Goal: Check status: Check status

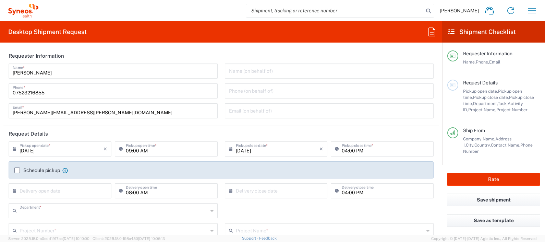
type input "8350"
type input "England"
type input "United Kingdom"
type input "Syneos Health UK Limited"
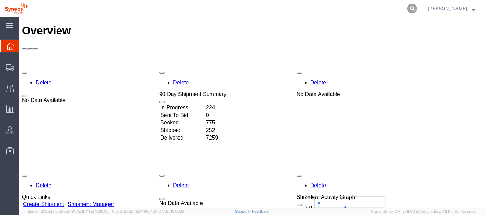
click at [417, 5] on icon at bounding box center [412, 9] width 10 height 10
paste input "56686195"
type input "56686195"
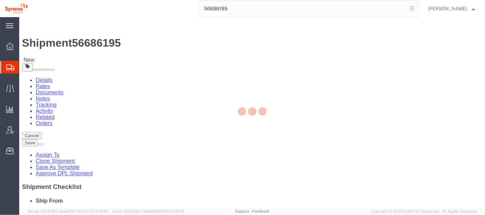
select select
select select "59451"
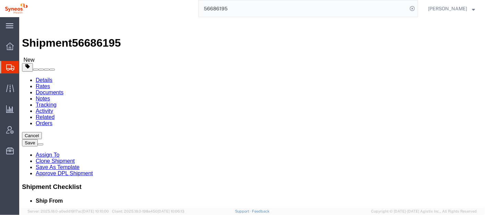
type input "m"
click input "text"
type input "syneos health llc morrisville"
select select "48890"
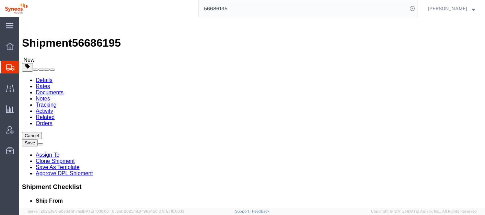
select select
type input "syneos health ll"
select select "62757"
select select "NC"
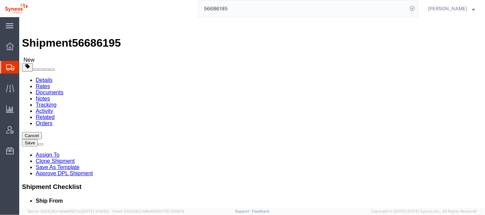
click input "IT"
type input "IT Returns"
type input "1030 SYNC ST"
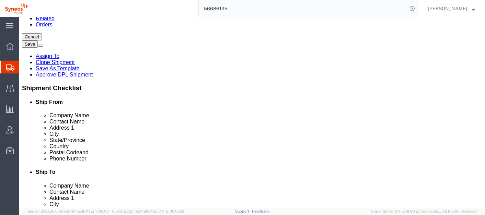
click input "text"
click input "00000000000"
type input "0000000000099"
click input "text"
click div "Shipment Notification"
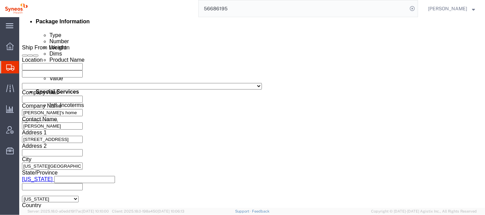
scroll to position [458, 0]
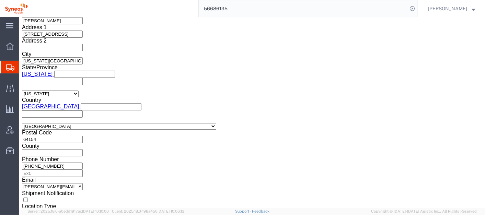
click button "Continue"
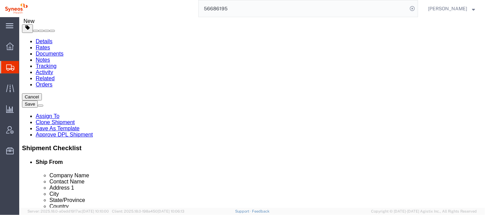
scroll to position [39, 0]
click link "Add Content"
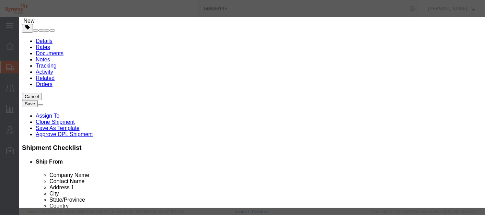
click input "text"
click h3 "Add content"
click input "text"
type input "l"
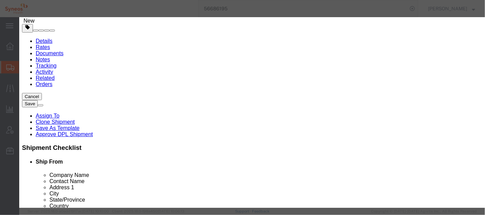
type input "ThinkPad T490 Laptop - RETURN of USED ITEM"
click h3 "Add content"
click button "Save & Close"
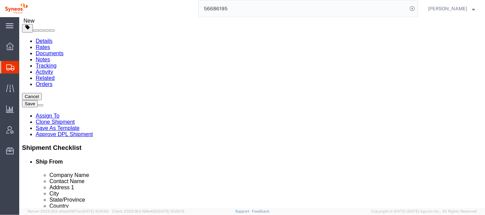
click button "Rate Shipment"
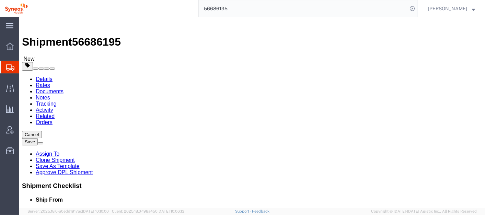
scroll to position [0, 0]
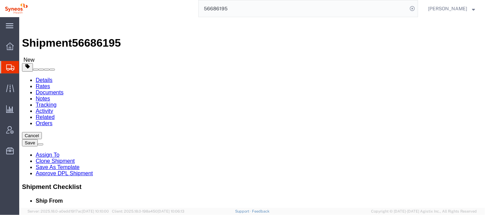
click link "Details"
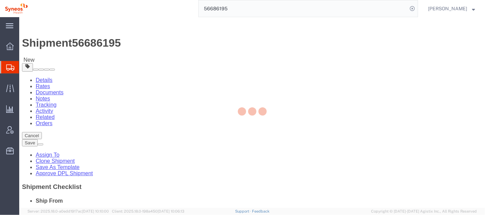
select select "62757"
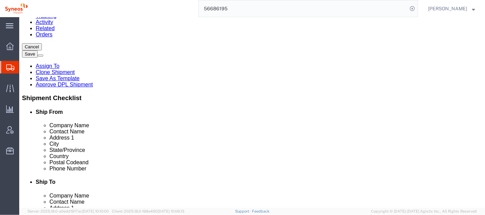
scroll to position [106, 0]
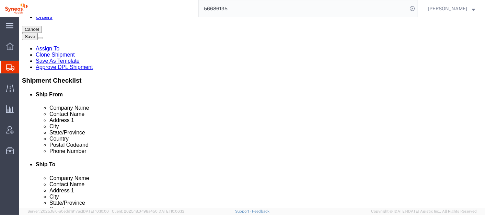
click input "0000000000099"
paste input "+1 919-876-9300"
type input "+1 919-876-9300"
click input "text"
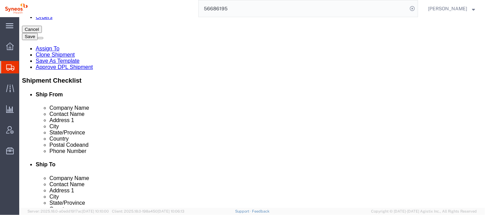
click label "Country"
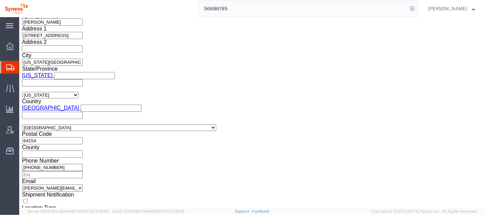
scroll to position [458, 0]
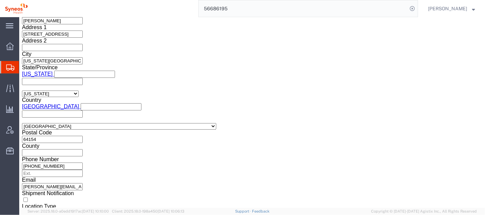
click button "Continue"
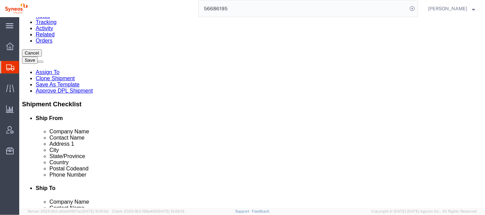
click div "1 x Your Packaging Package Type Select Bale(s) Basket(s) Bolt(s) Bottle(s) Buck…"
click div
drag, startPoint x: 60, startPoint y: 119, endPoint x: 16, endPoint y: 142, distance: 50.0
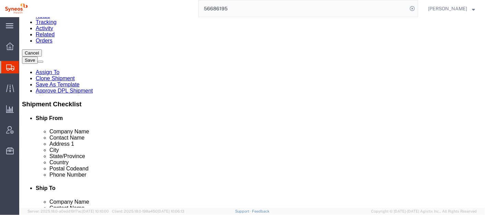
click div "1 x Your Packaging Package Type Select Bale(s) Basket(s) Bolt(s) Bottle(s) Buck…"
click link "Add Content"
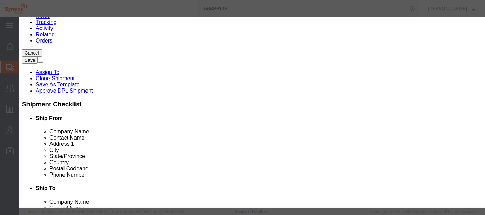
click icon "button"
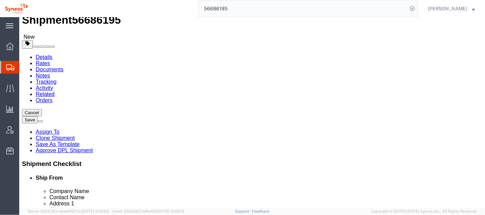
scroll to position [24, 0]
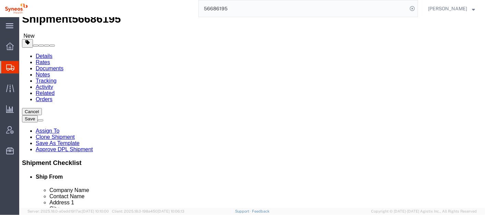
click span "button"
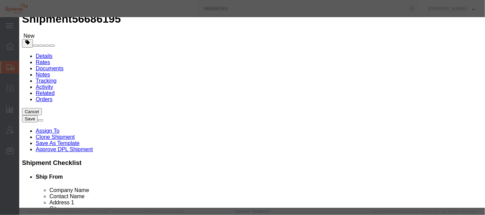
click icon "button"
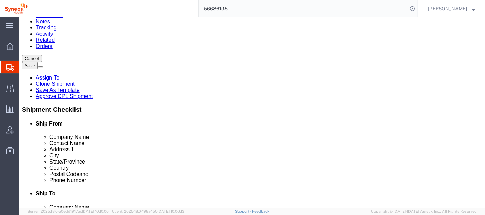
scroll to position [77, 0]
click link "Delete this content"
click div "1 x Your Packaging Package Type Select Bale(s) Basket(s) Bolt(s) Bottle(s) Buck…"
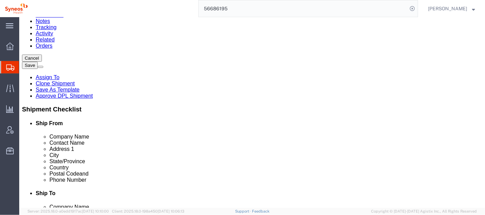
click link "Delete this content"
click div "1 x Your Packaging Package Type Select Bale(s) Basket(s) Bolt(s) Bottle(s) Buck…"
click link "Add Content"
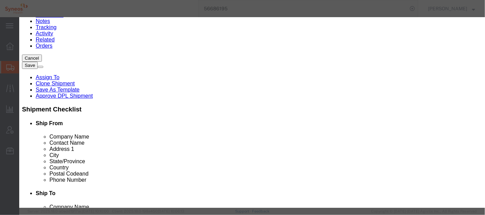
click input "text"
click button "Commodity library"
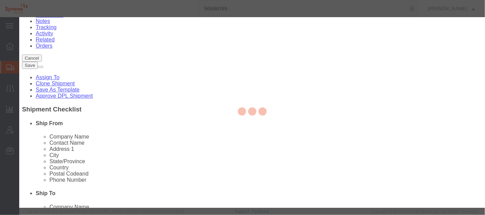
scroll to position [0, 0]
drag, startPoint x: 424, startPoint y: 44, endPoint x: 455, endPoint y: 26, distance: 36.6
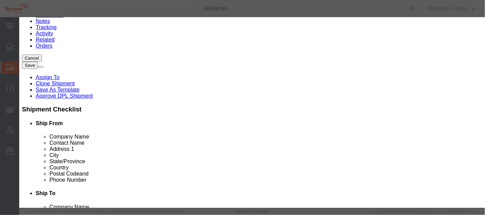
click select "Search by Class Commodity Quantity Commodity Value Commodity Value Country Desc…"
select select "productName"
click select "Search by Class Commodity Quantity Commodity Value Commodity Value Country Desc…"
click input "text"
type input "thinkpad"
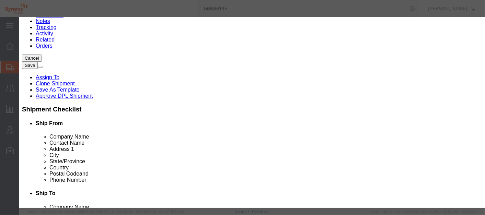
click icon "button"
click button "Select"
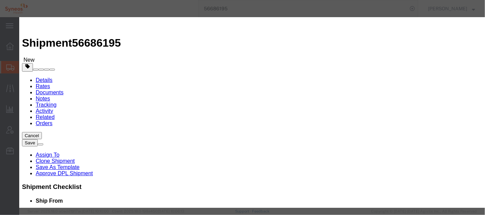
checkbox input "true"
type input "1"
select select "CN"
checkbox input "true"
type input "ThinkPad P14s Gen 2 Laptop"
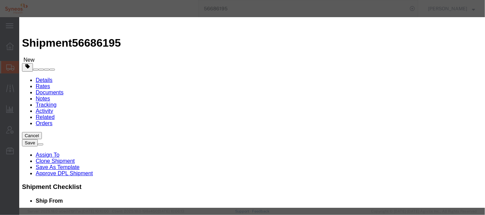
type textarea "ThinkPad P14s Gen 2 Laptop"
click input "text"
type input "400"
click button "Save & Close"
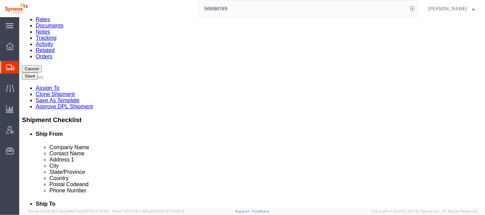
scroll to position [69, 0]
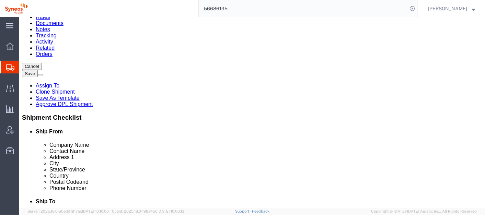
click div "1 x Your Packaging Package Type Select Bale(s) Basket(s) Bolt(s) Bottle(s) Buck…"
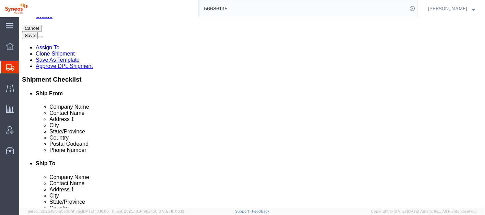
scroll to position [109, 0]
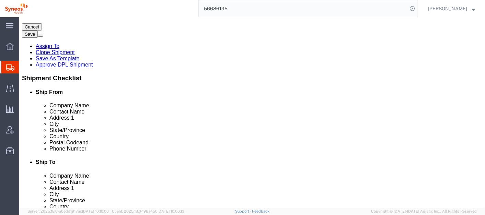
click link "Delete this content"
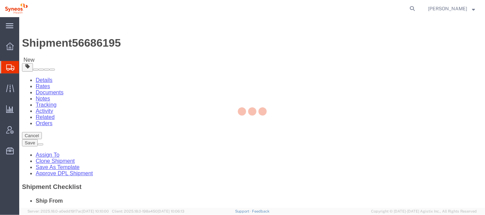
select select
select select "62757"
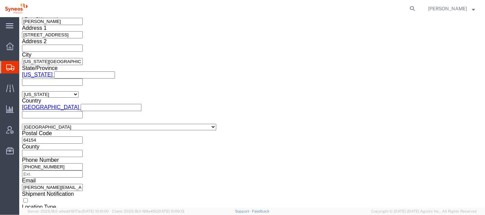
scroll to position [458, 0]
click button "Continue"
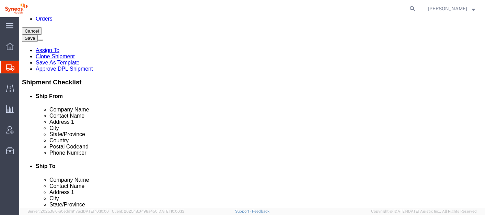
scroll to position [106, 0]
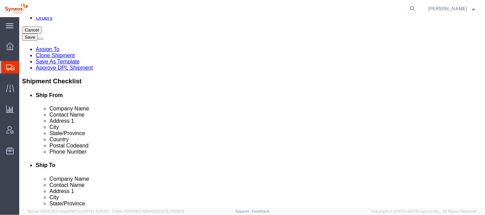
click link "Delete this content"
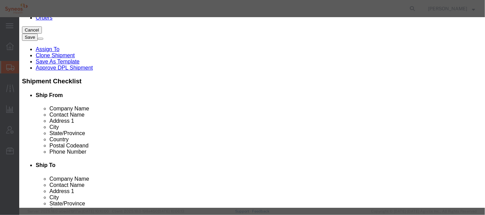
click button "Yes"
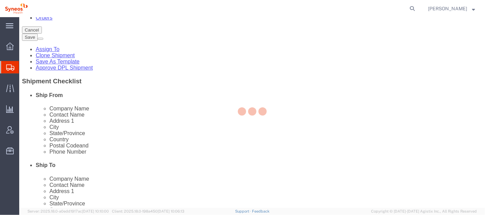
scroll to position [75, 0]
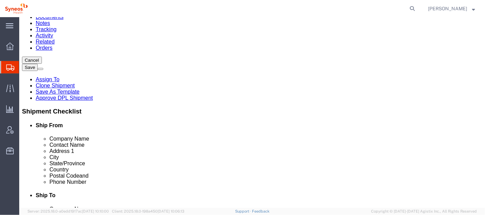
click button "Rate Shipment"
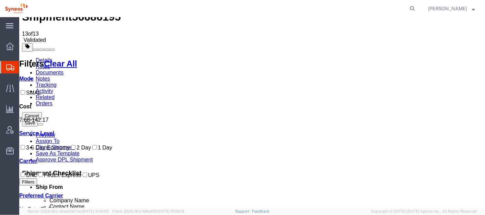
scroll to position [27, 0]
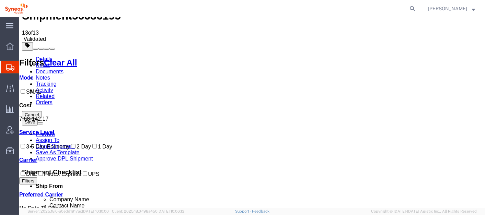
checkbox input "true"
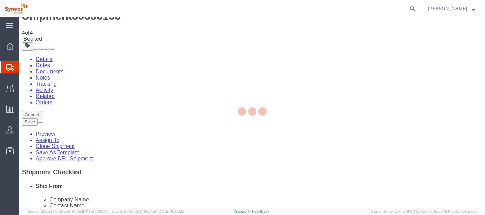
scroll to position [0, 0]
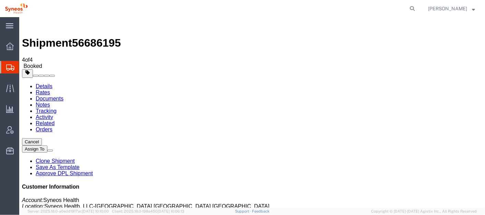
click at [74, 158] on link "Clone Shipment" at bounding box center [54, 161] width 39 height 6
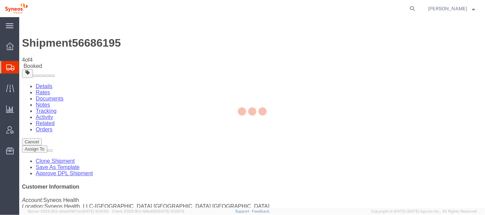
select select "62757"
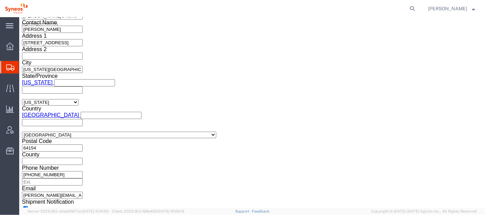
scroll to position [458, 0]
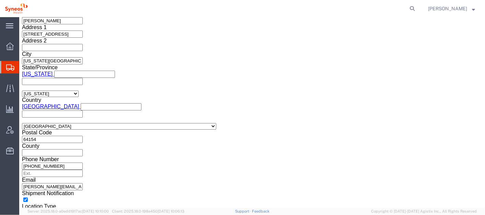
click button "Continue"
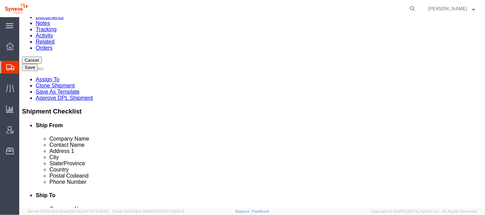
click button "Rate Shipment"
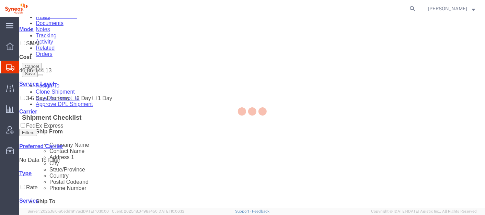
scroll to position [15, 0]
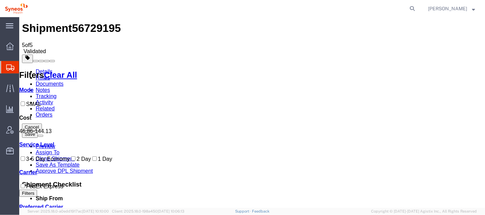
click at [41, 123] on button "Cancel" at bounding box center [32, 126] width 20 height 7
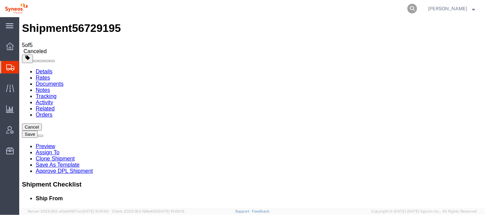
click at [417, 5] on icon at bounding box center [412, 9] width 10 height 10
paste input "56686195"
type input "56686195"
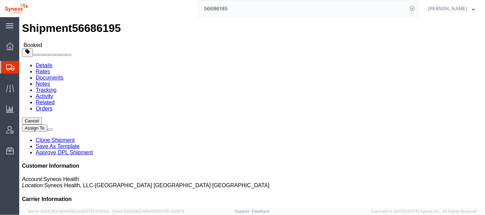
click link "Documents"
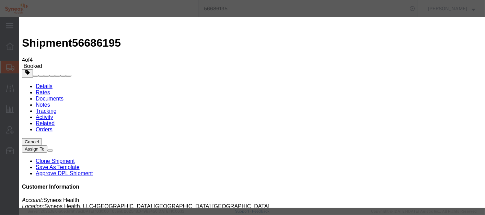
type input "Enter Email Address"
checkbox input "true"
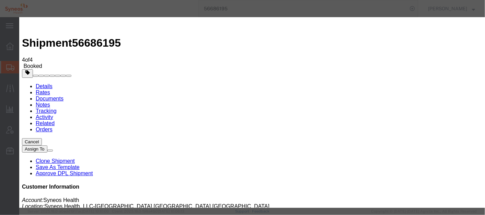
drag, startPoint x: 344, startPoint y: 159, endPoint x: 354, endPoint y: 184, distance: 26.6
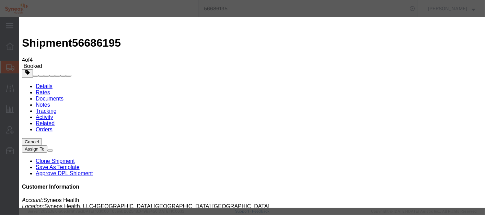
scroll to position [0, 0]
type input "Enter Email Address"
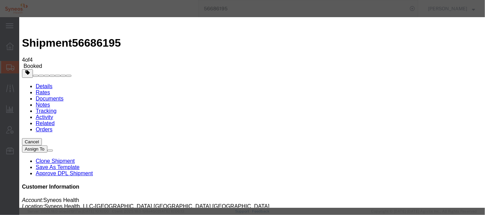
type input "julie.ryan@syneoshealth.com"
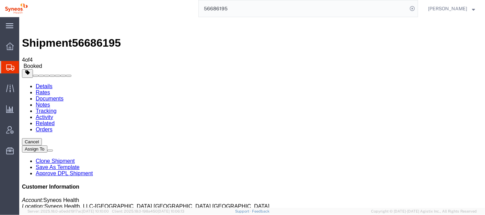
click at [43, 83] on link "Details" at bounding box center [43, 86] width 17 height 6
click link "Schedule pickup request"
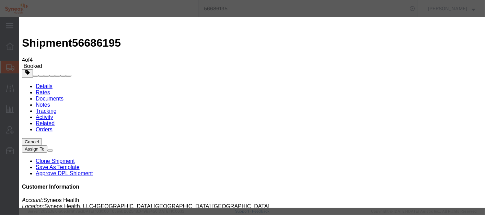
click button "Close"
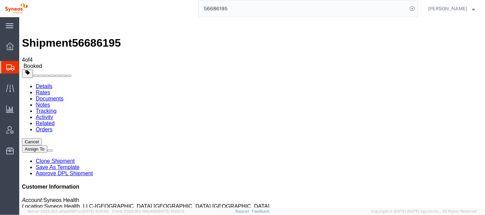
click span "button"
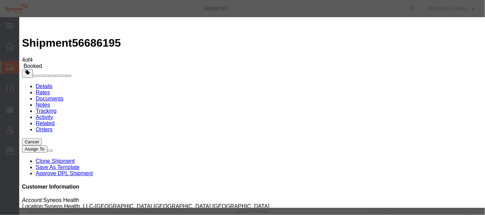
click div "Sep 05 2025 9:12 AM"
type input "10:12 AM"
click div "Pickup Date: Pickup Start Date Pickup Start Time Pickup Open Date and Time Sep …"
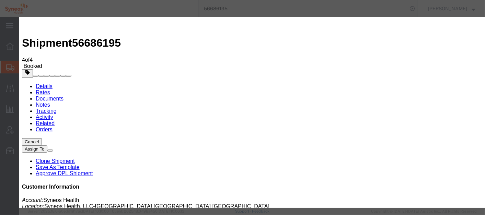
click icon "button"
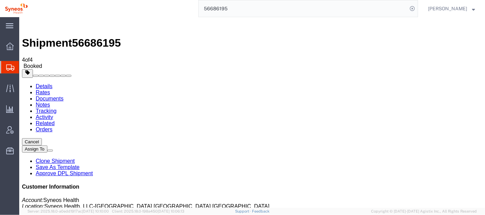
click div "Leg 1 - Small Parcel"
click at [0, 0] on span "Shipment Manager" at bounding box center [0, 0] width 0 height 0
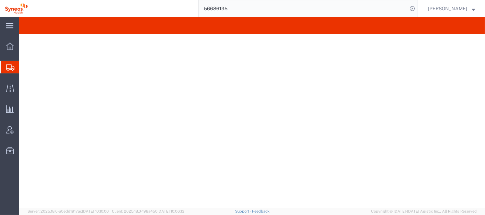
click at [0, 0] on span "Shipment Manager" at bounding box center [0, 0] width 0 height 0
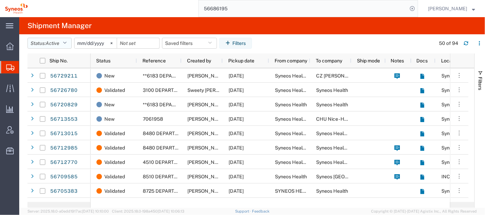
click at [67, 44] on icon "button" at bounding box center [65, 43] width 4 height 5
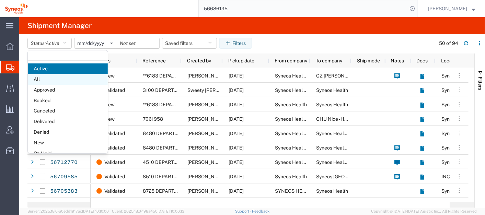
click at [60, 78] on span "All" at bounding box center [68, 79] width 80 height 11
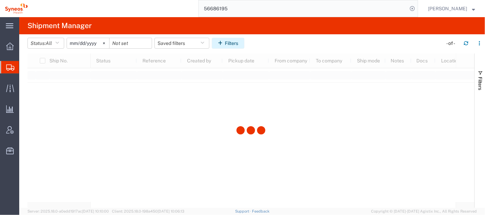
click at [238, 46] on button "Filters" at bounding box center [228, 43] width 33 height 11
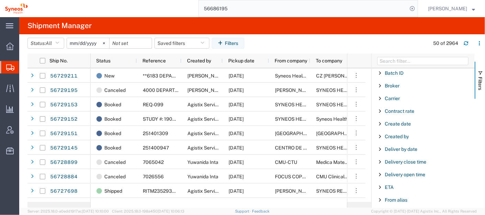
scroll to position [94, 0]
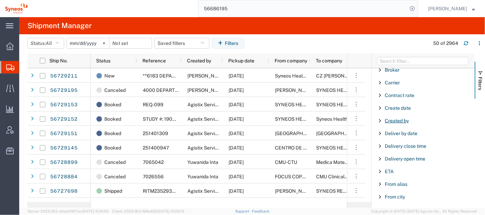
click at [387, 118] on span "Created by" at bounding box center [396, 120] width 24 height 5
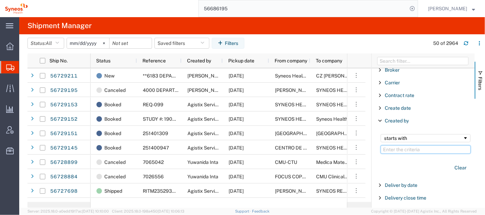
click at [390, 147] on input "Filter Value" at bounding box center [425, 149] width 90 height 8
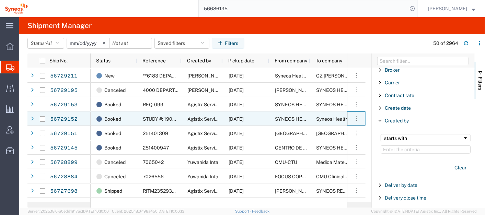
drag, startPoint x: 390, startPoint y: 147, endPoint x: 363, endPoint y: 119, distance: 39.0
click at [363, 119] on agx-ag-table-action-cell "Mark as Hot Flag as Late Cancel shipment Clone shipment View docs View tracking…" at bounding box center [356, 118] width 18 height 13
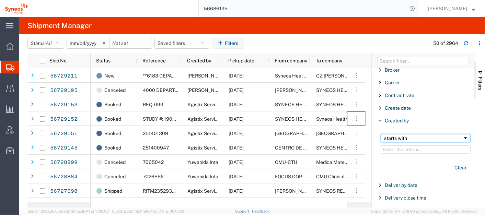
click at [401, 137] on div "starts with" at bounding box center [423, 137] width 79 height 5
click at [425, 150] on input "Filter Value" at bounding box center [425, 149] width 90 height 8
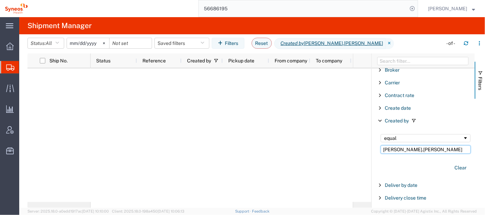
type input "chris.carpenter"
click at [380, 116] on div "Created by" at bounding box center [422, 121] width 103 height 12
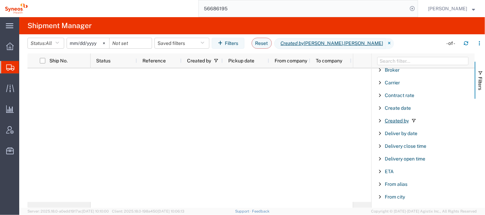
click at [395, 120] on span "Created by" at bounding box center [396, 120] width 24 height 5
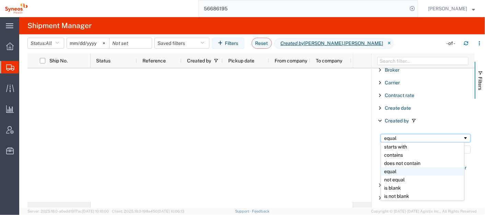
click at [402, 135] on div "equal" at bounding box center [423, 137] width 79 height 5
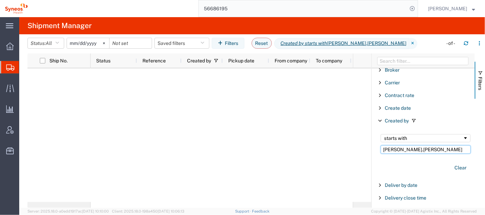
click at [418, 147] on input "chris.carpenter" at bounding box center [425, 149] width 90 height 8
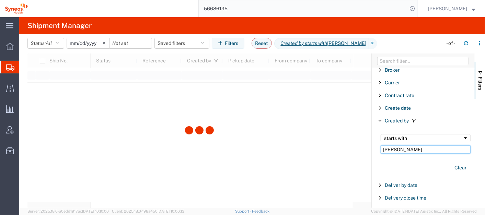
type input "chris"
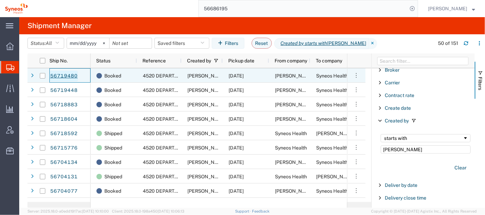
click at [68, 75] on link "56719480" at bounding box center [64, 76] width 28 height 11
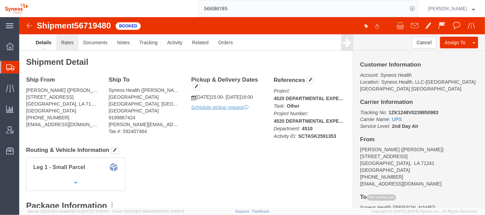
click link "Rates"
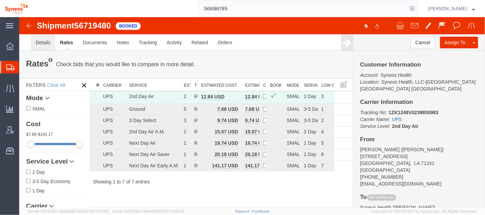
click at [45, 40] on link "Details" at bounding box center [43, 42] width 24 height 16
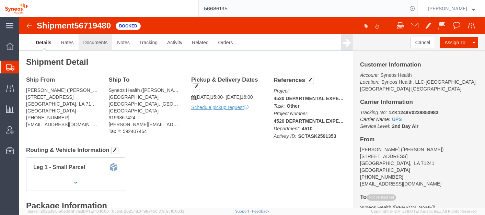
click link "Documents"
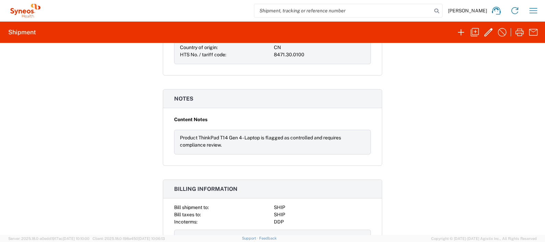
scroll to position [578, 0]
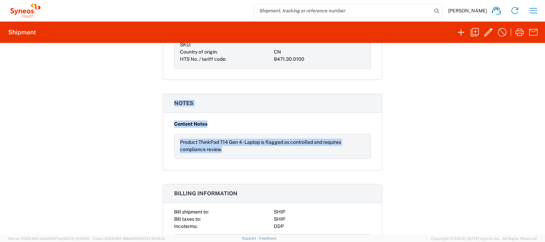
drag, startPoint x: 221, startPoint y: 147, endPoint x: 164, endPoint y: 105, distance: 71.0
click at [164, 105] on agx-collapsable-panel "Notes Content Notes Product ThinkPad T14 Gen 4 - Laptop is flagged as controlle…" at bounding box center [272, 132] width 219 height 76
copy agx-collapsable-panel "Notes Content Notes Product ThinkPad T14 Gen 4 - Laptop is flagged as controlle…"
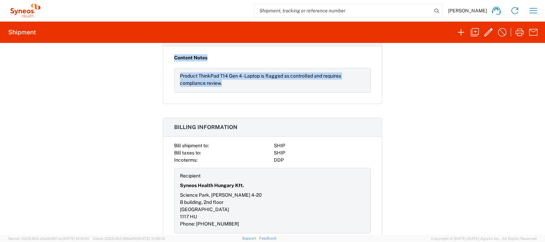
scroll to position [649, 0]
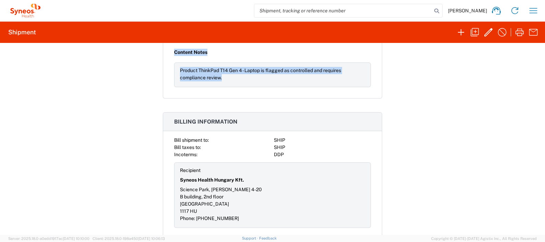
click at [278, 83] on div "Product ThinkPad T14 Gen 4 - Laptop is flagged as controlled and requires compl…" at bounding box center [272, 74] width 197 height 25
click at [247, 89] on div "Content Notes Product ThinkPad T14 Gen 4 - Laptop is flagged as controlled and …" at bounding box center [272, 72] width 219 height 52
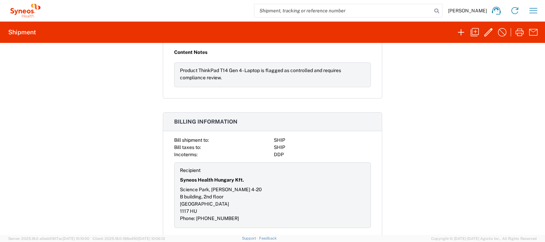
click at [247, 89] on div "Content Notes Product ThinkPad T14 Gen 4 - Laptop is flagged as controlled and …" at bounding box center [272, 72] width 219 height 52
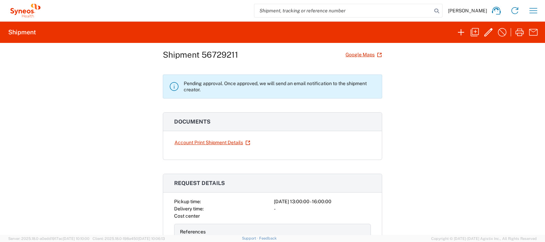
scroll to position [0, 0]
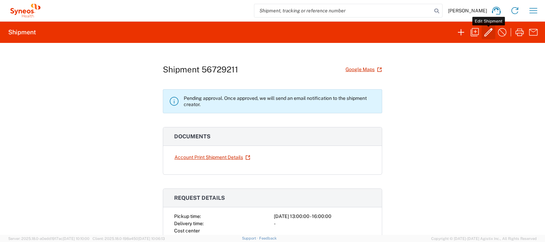
click at [488, 31] on icon "button" at bounding box center [488, 32] width 11 height 11
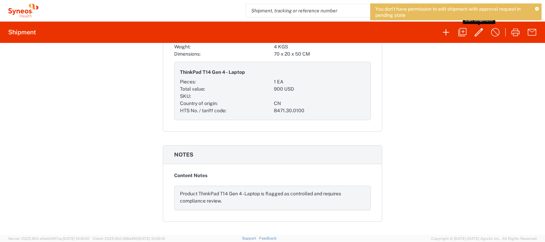
scroll to position [524, 0]
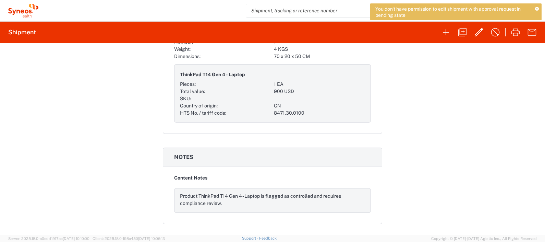
click at [466, 93] on div "Shipment 56729211 Google Maps Pending approval. Once approved, we will send an …" at bounding box center [272, 139] width 545 height 192
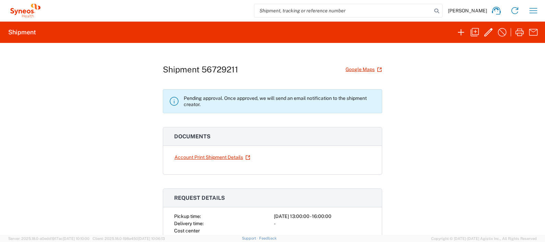
click at [442, 5] on form at bounding box center [348, 10] width 188 height 13
click at [442, 8] on icon at bounding box center [437, 11] width 10 height 10
click at [336, 12] on input "search" at bounding box center [343, 10] width 178 height 13
paste input "56626212"
type input "56626212"
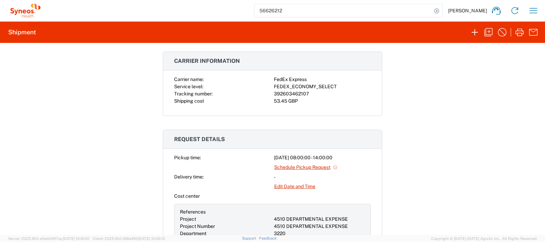
scroll to position [175, 0]
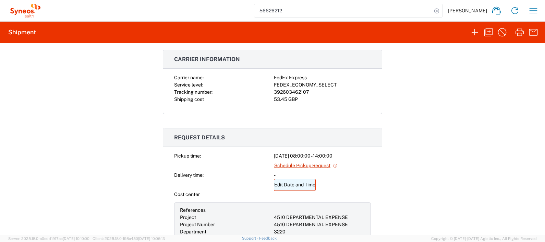
click at [283, 185] on link "Edit Date and Time" at bounding box center [295, 185] width 42 height 12
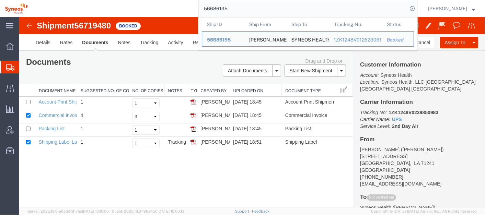
click at [260, 10] on input "56686195" at bounding box center [303, 8] width 208 height 16
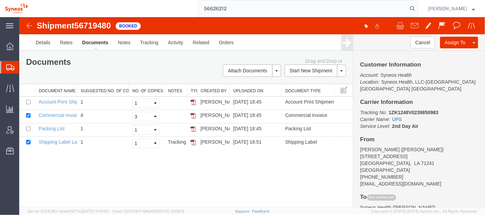
type input "56626212"
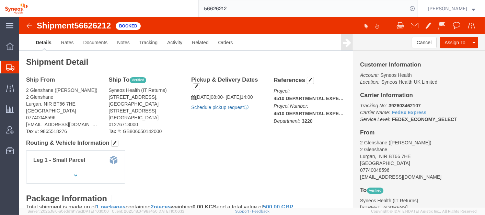
click link "Schedule pickup request"
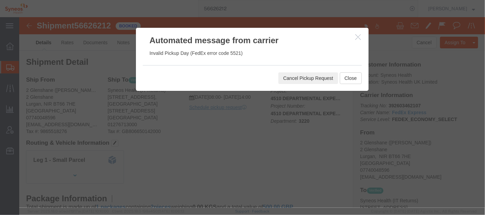
click button "Cancel Pickup Request"
click button "Close"
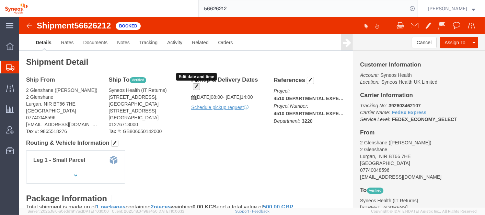
click span "button"
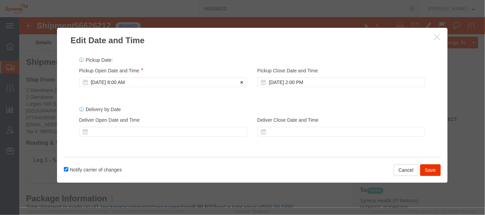
click div "[DATE] 8:00 AM"
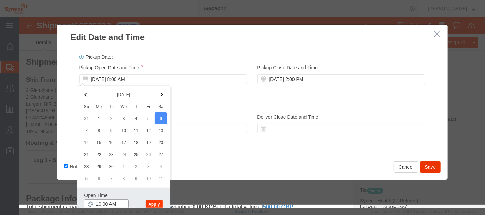
type input "10:00 AM"
click button "Apply"
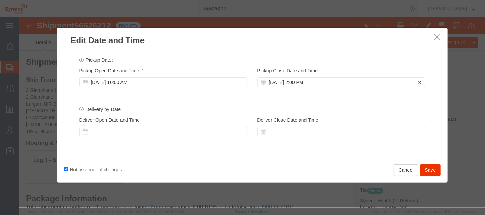
click div "[DATE] 2:00 PM"
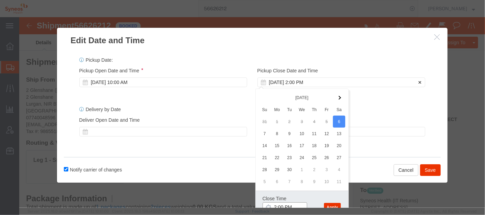
scroll to position [3, 0]
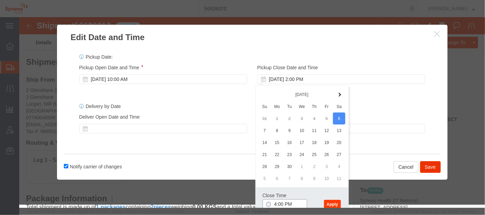
type input "4:00 PM"
click button "Apply"
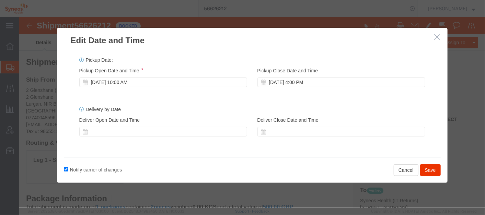
scroll to position [0, 0]
click button "Save"
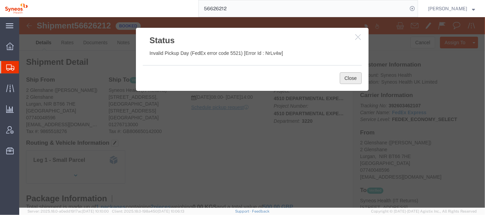
click button "Close"
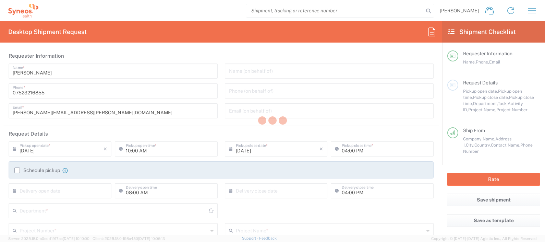
type input "8350"
type input "Syneos Health UK Limited"
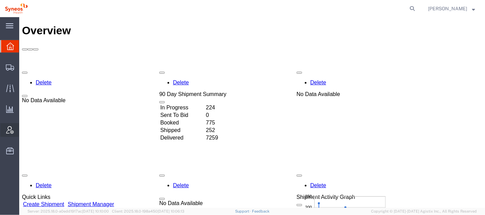
click at [23, 128] on span "Account Admin" at bounding box center [21, 130] width 5 height 14
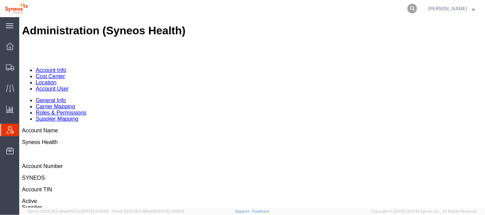
click at [417, 7] on icon at bounding box center [412, 9] width 10 height 10
paste input "56729211"
type input "56729211"
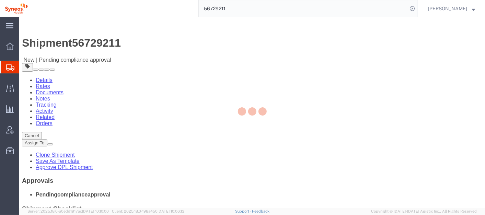
select select "48854"
select select
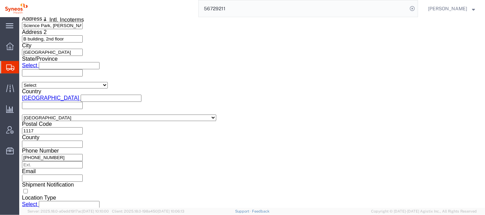
scroll to position [471, 0]
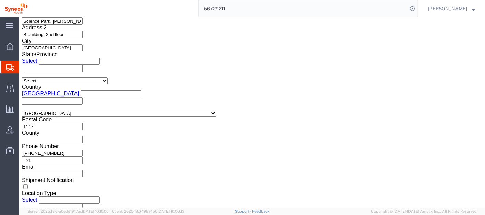
drag, startPoint x: 463, startPoint y: 49, endPoint x: 483, endPoint y: 214, distance: 165.7
click button "Continue"
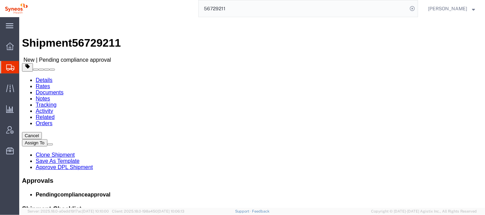
click at [473, 191] on li "Pending compliance approval" at bounding box center [258, 194] width 446 height 6
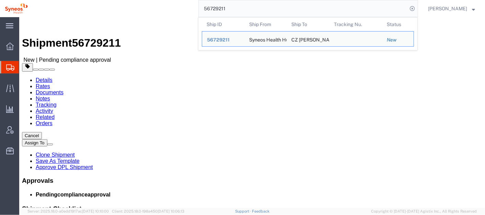
click at [226, 11] on input "56729211" at bounding box center [303, 8] width 208 height 16
click at [155, 7] on div "56729211 Ship ID Ship From Ship To Tracking Nu. Status Ship ID 56729211 Ship Fr…" at bounding box center [225, 8] width 385 height 17
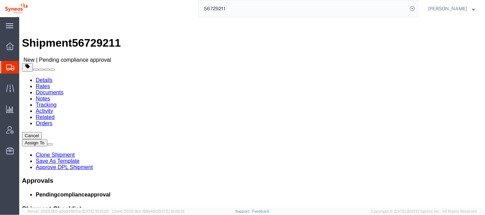
click at [229, 8] on input "56729211" at bounding box center [303, 8] width 208 height 16
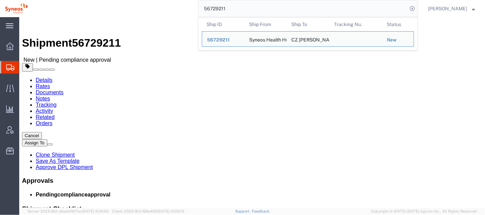
click at [229, 8] on input "56729211" at bounding box center [303, 8] width 208 height 16
click at [256, 9] on input "56729211" at bounding box center [303, 8] width 208 height 16
paste input "626212"
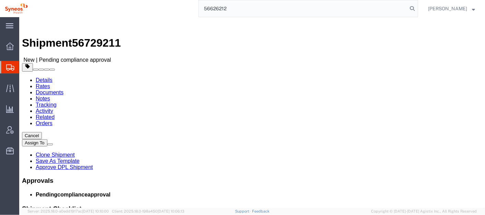
type input "56626212"
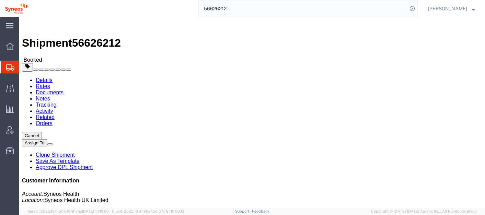
click icon
click div "Customer Information Account: Syneos Health Location: Syneos Health UK Limited …"
copy b "392603462107"
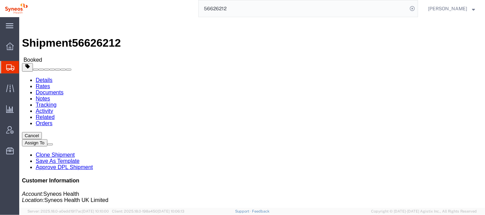
click icon
drag, startPoint x: 57, startPoint y: 86, endPoint x: 33, endPoint y: 87, distance: 24.4
click address "2 Glenshane (Lauren McAtamney) 2 Glenshane Lurgan, NIR BT66 7HE United Kingdom …"
copy address "BT66 7HE"
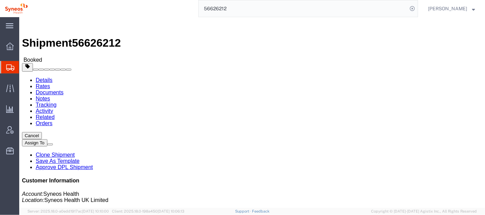
click icon
click b "392603462107"
copy b "392603462107"
drag, startPoint x: 55, startPoint y: 88, endPoint x: 33, endPoint y: 86, distance: 22.7
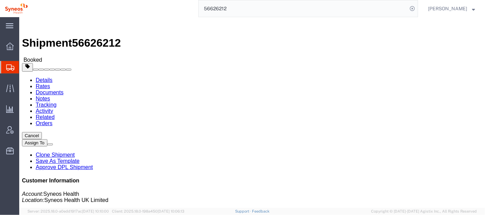
click address "2 Glenshane (Lauren McAtamney) 2 Glenshane Lurgan, NIR BT66 7HE United Kingdom …"
copy address "BT66 7HE"
click address "2 Glenshane (Lauren McAtamney) 2 Glenshane Lurgan, NIR BT66 7HE United Kingdom …"
click icon
drag, startPoint x: 32, startPoint y: 79, endPoint x: 5, endPoint y: 79, distance: 26.4
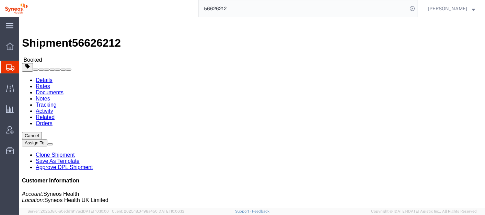
click div "Ship From 2 Glenshane (Lauren McAtamney) 2 Glenshane Lurgan, NIR BT66 7HE Unite…"
copy address "2 Glenshane"
click address "2 Glenshane (Lauren McAtamney) 2 Glenshane Lurgan, NIR BT66 7HE United Kingdom …"
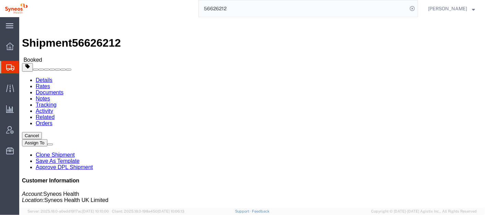
drag, startPoint x: 15, startPoint y: 88, endPoint x: 33, endPoint y: 86, distance: 18.3
click address "2 Glenshane (Lauren McAtamney) 2 Glenshane Lurgan, NIR BT66 7HE United Kingdom …"
drag, startPoint x: 31, startPoint y: 86, endPoint x: 66, endPoint y: 88, distance: 35.3
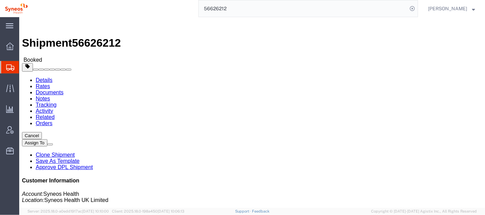
click address "2 Glenshane (Lauren McAtamney) 2 Glenshane Lurgan, NIR BT66 7HE United Kingdom …"
copy address "McAtamney"
click link
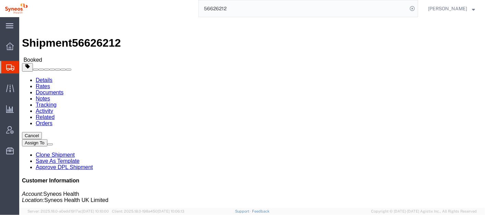
click b "392603462107"
copy b "392603462107"
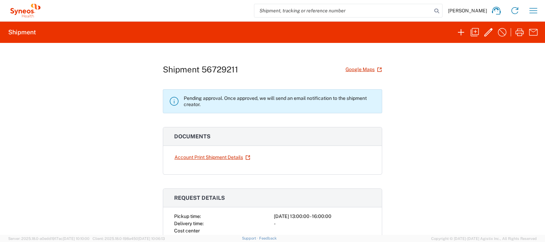
click at [221, 65] on h1 "Shipment 56729211" at bounding box center [200, 69] width 75 height 10
click at [220, 65] on h1 "Shipment 56729211" at bounding box center [200, 69] width 75 height 10
copy h1 "56729211"
